Goal: Check status: Check status

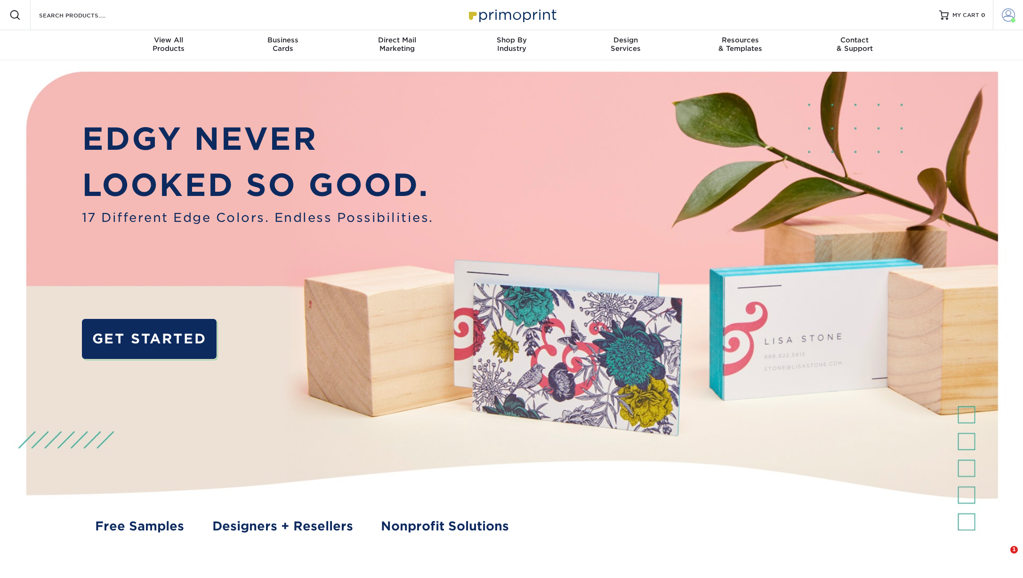
click at [1008, 12] on span at bounding box center [1008, 14] width 13 height 13
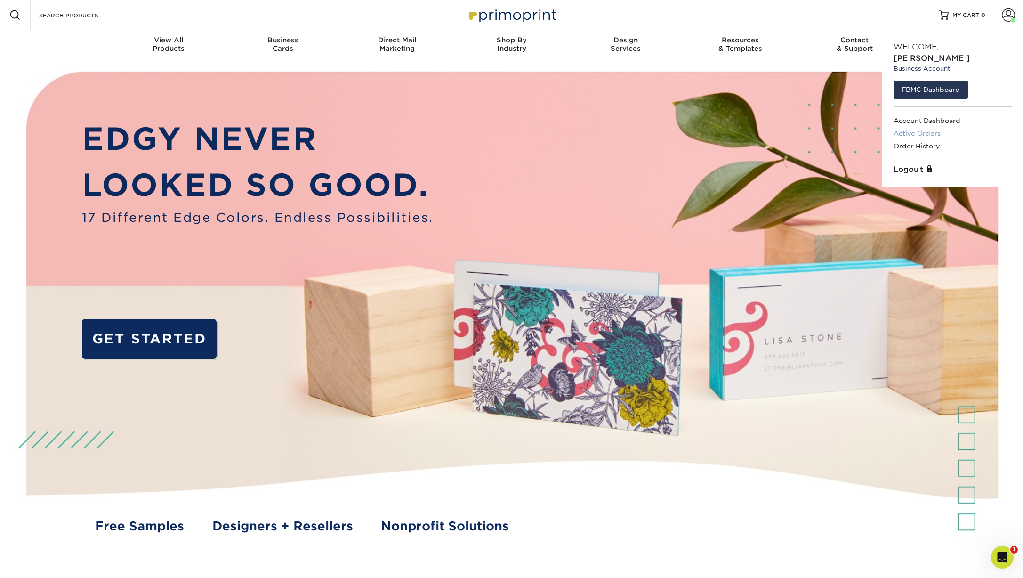
click at [923, 127] on link "Active Orders" at bounding box center [953, 133] width 118 height 13
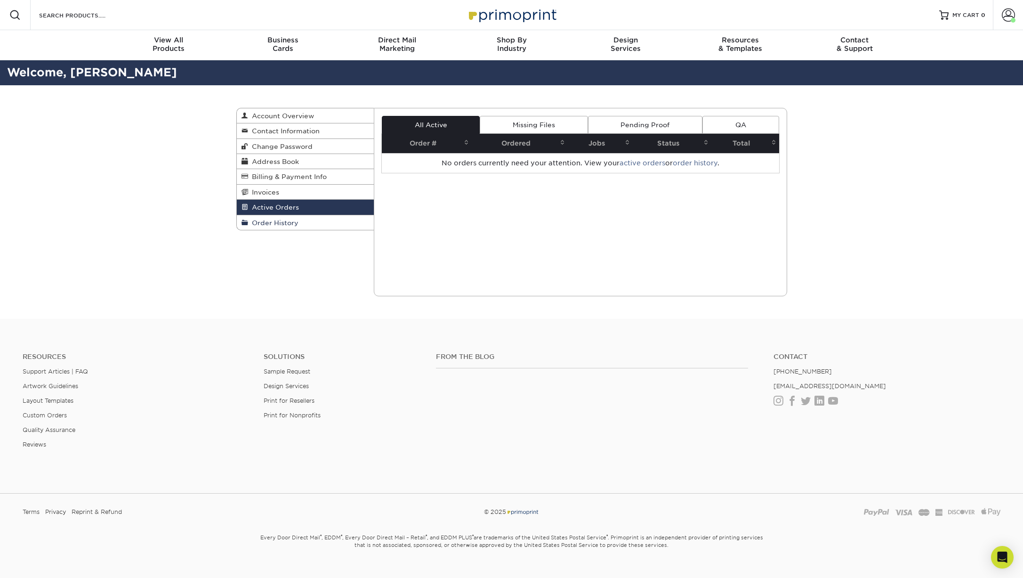
click at [286, 223] on span "Order History" at bounding box center [273, 223] width 50 height 8
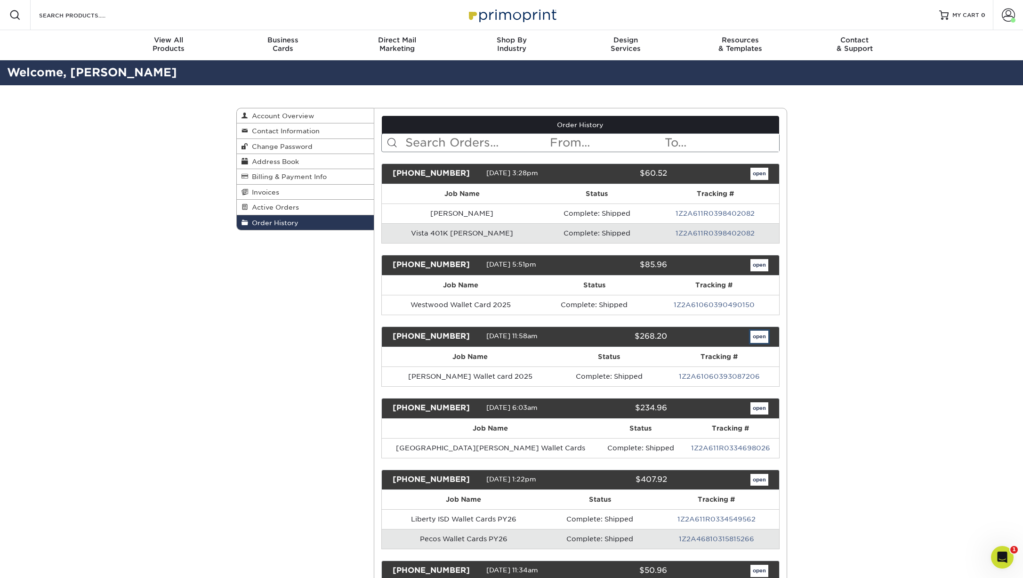
click at [758, 334] on link "open" at bounding box center [759, 336] width 18 height 12
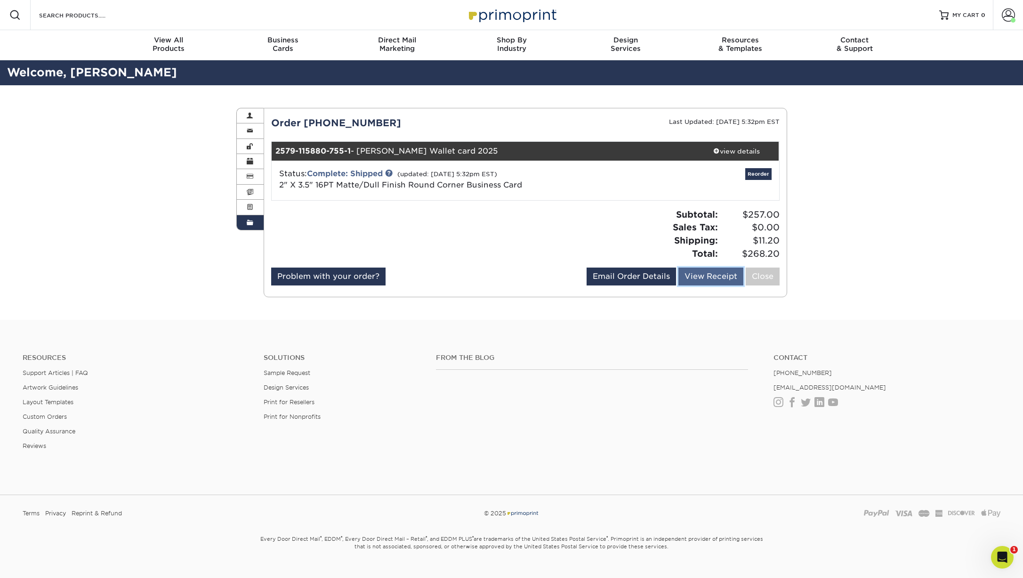
click at [704, 275] on link "View Receipt" at bounding box center [710, 276] width 65 height 18
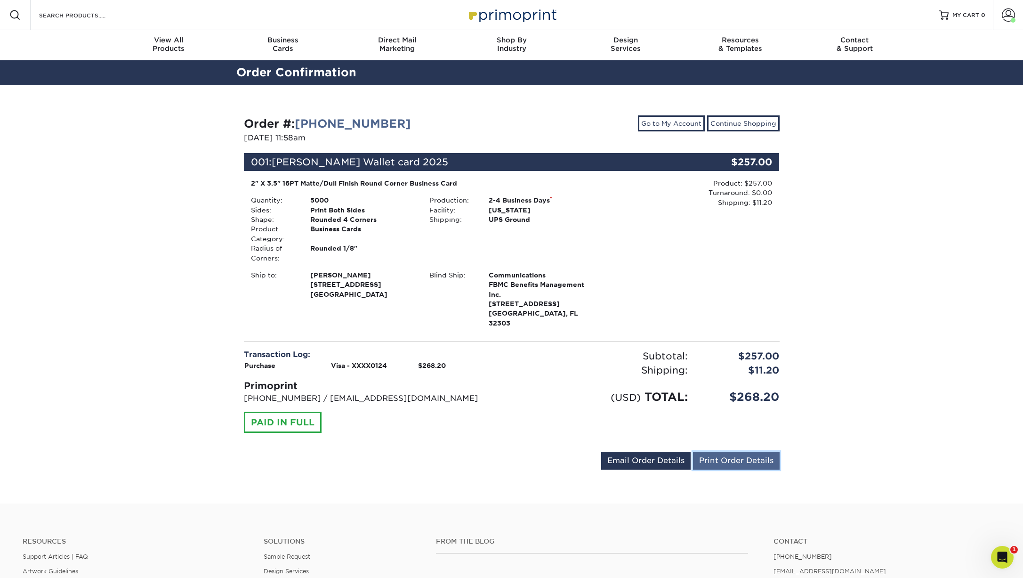
click at [732, 454] on link "Print Order Details" at bounding box center [736, 460] width 87 height 18
